Goal: Task Accomplishment & Management: Manage account settings

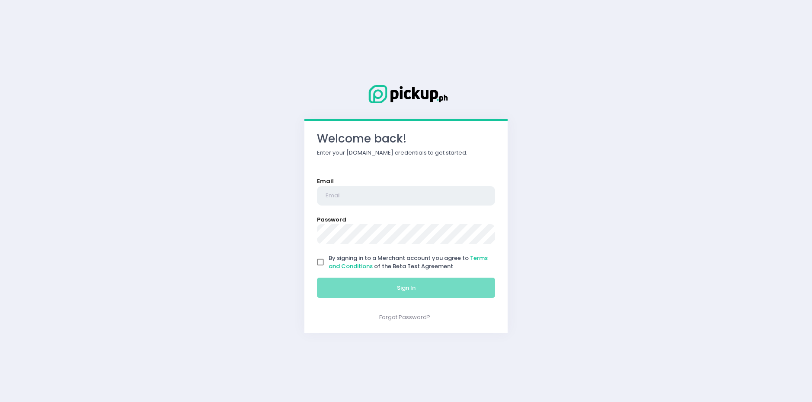
type input "[EMAIL_ADDRESS][DOMAIN_NAME]"
click at [328, 257] on input "By signing in to a Merchant account you agree to Terms and Conditions of the Be…" at bounding box center [320, 262] width 16 height 16
checkbox input "true"
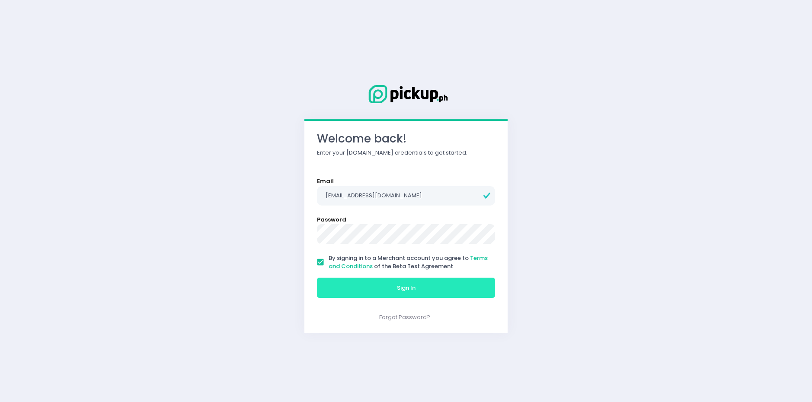
drag, startPoint x: 343, startPoint y: 282, endPoint x: 443, endPoint y: 163, distance: 155.6
click at [344, 282] on button "Sign In" at bounding box center [406, 288] width 178 height 21
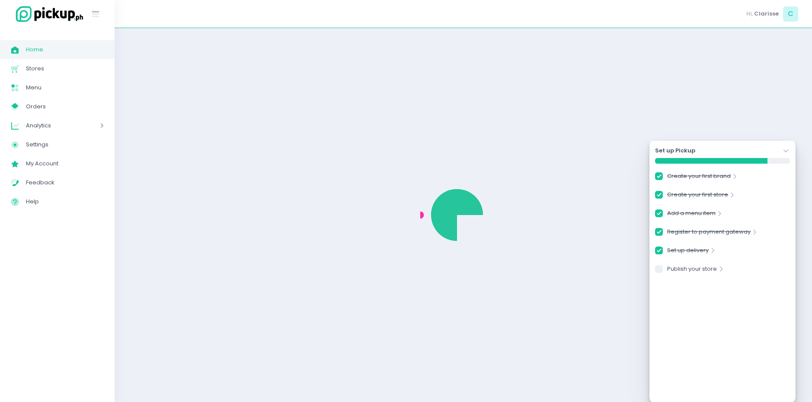
checkbox input "true"
